Goal: Information Seeking & Learning: Learn about a topic

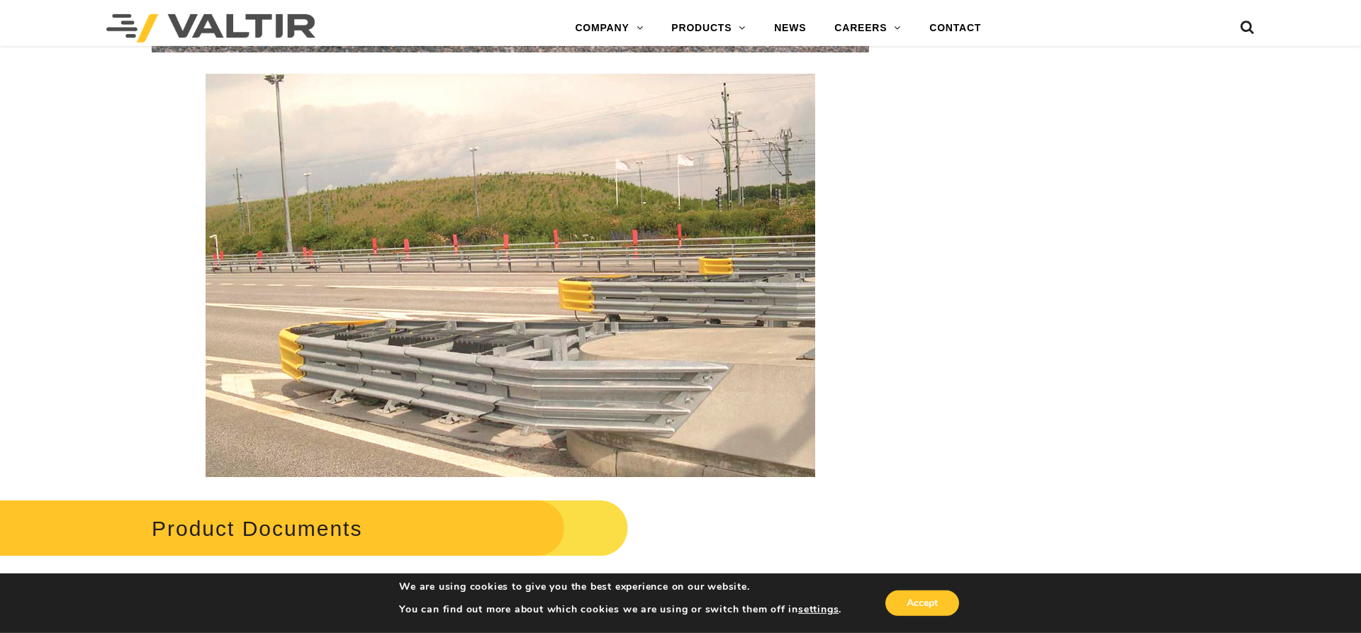
scroll to position [2459, 0]
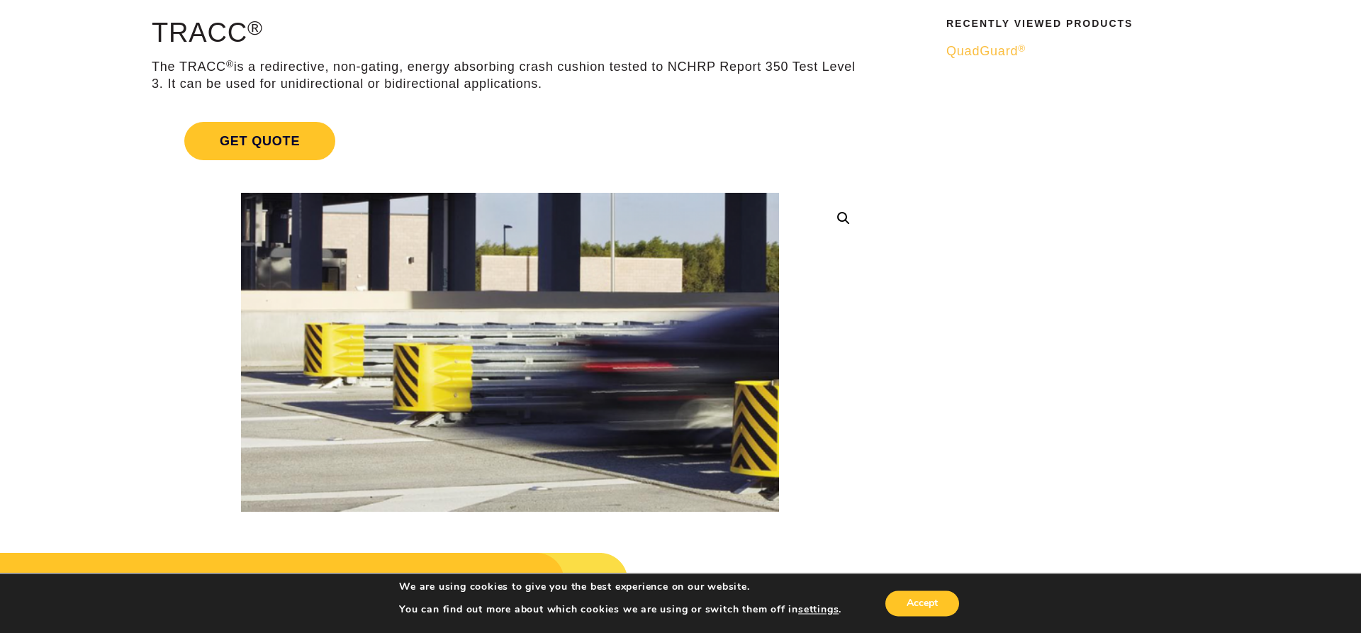
scroll to position [145, 0]
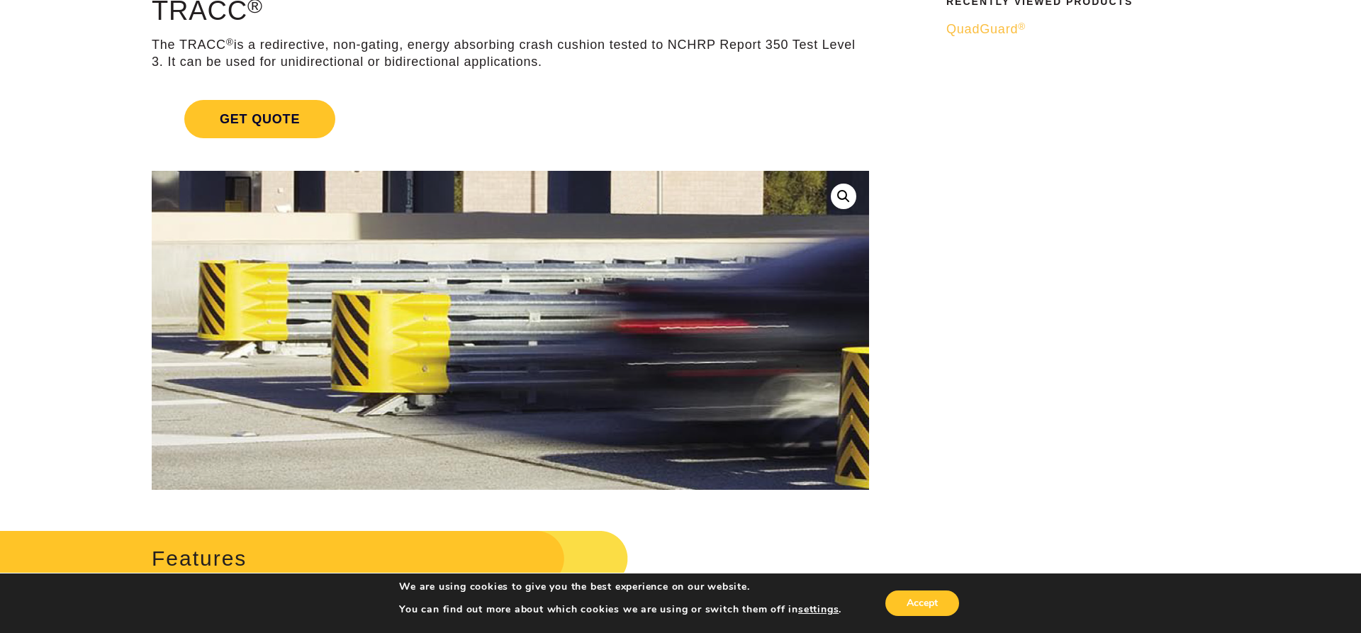
click at [547, 383] on img at bounding box center [506, 304] width 804 height 477
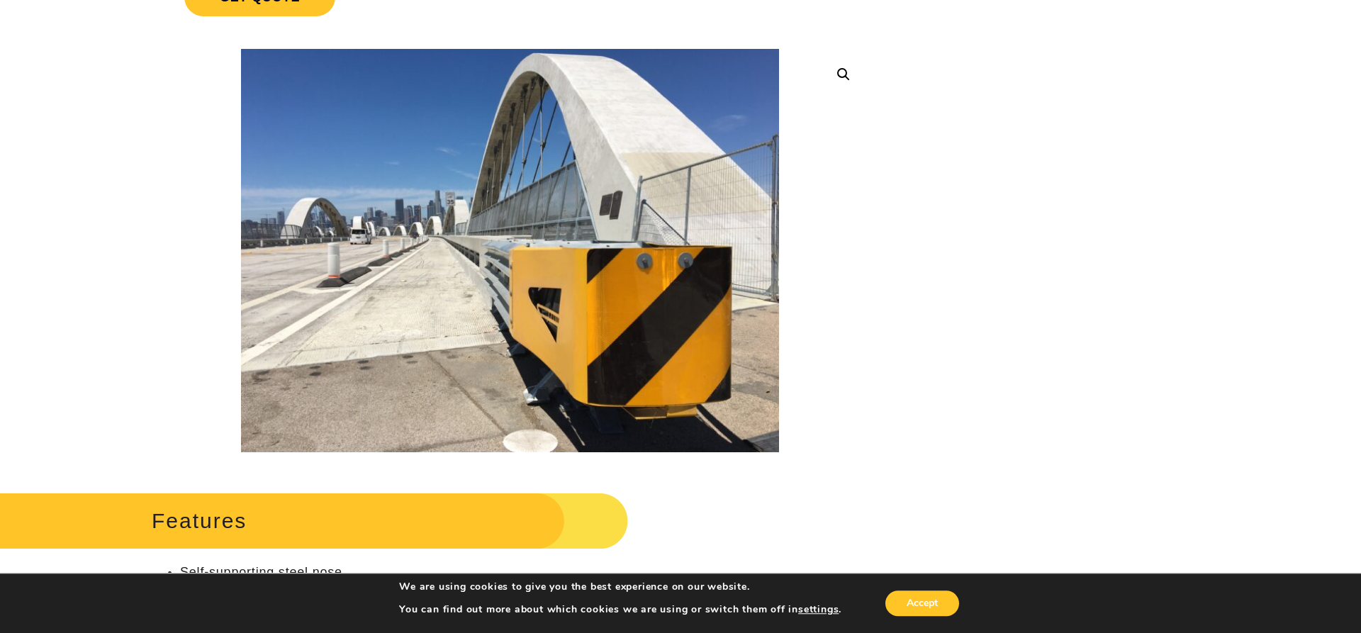
scroll to position [362, 0]
